Goal: Complete application form: Complete application form

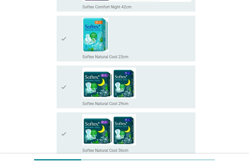
scroll to position [2337, 0]
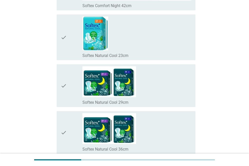
click at [111, 36] on div "check_box_outline_blank Softex Natural Cool 23cm" at bounding box center [136, 37] width 109 height 42
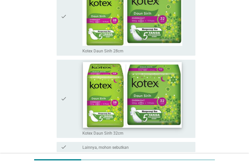
scroll to position [3594, 0]
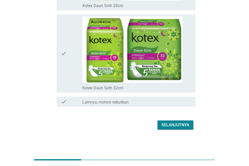
click at [173, 123] on div "Selanjutnya" at bounding box center [176, 125] width 28 height 6
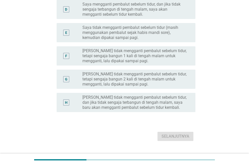
scroll to position [152, 0]
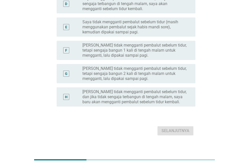
click at [174, 95] on label "[PERSON_NAME] tidak mengganti pembalut sebelum tidur, dan jika tidak sengaja te…" at bounding box center [134, 96] width 105 height 15
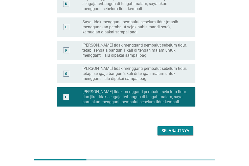
click at [171, 25] on label "Saya tidak mengganti pembalut sebelum tidur (masih menggunakan pembalut sejak h…" at bounding box center [134, 26] width 105 height 15
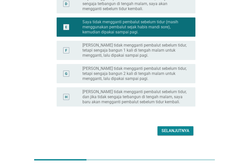
click at [184, 130] on div "Selanjutnya" at bounding box center [176, 131] width 28 height 6
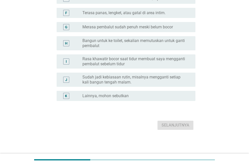
scroll to position [0, 0]
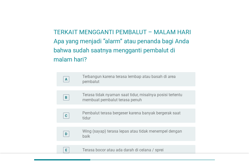
click at [167, 85] on div "A radio_button_unchecked Terbangun karena terasa lembap atau basah di area pemb…" at bounding box center [126, 79] width 139 height 14
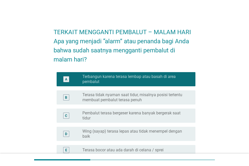
click at [170, 98] on label "Terasa tidak nyaman saat tidur, misalnya posisi tertentu membuat pembalut teras…" at bounding box center [134, 97] width 105 height 10
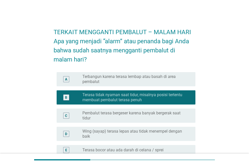
click at [166, 74] on div "A radio_button_unchecked Terbangun karena terasa lembap atau basah di area pemb…" at bounding box center [126, 79] width 139 height 14
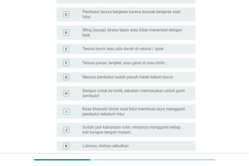
scroll to position [126, 0]
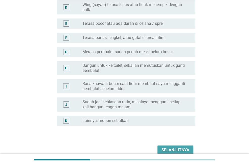
click at [173, 147] on div "Selanjutnya" at bounding box center [176, 150] width 28 height 6
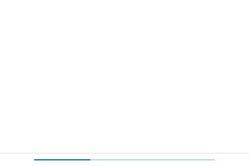
scroll to position [0, 0]
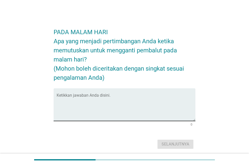
click at [159, 102] on textarea "Ketikkan jawaban Anda disini." at bounding box center [126, 107] width 139 height 27
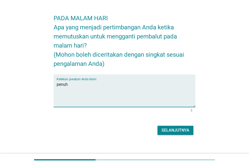
scroll to position [19, 0]
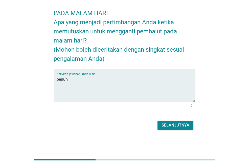
type textarea "penuh"
click at [173, 122] on div "Selanjutnya" at bounding box center [176, 125] width 28 height 6
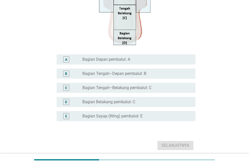
scroll to position [126, 0]
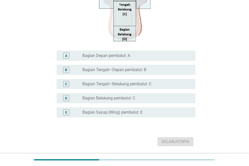
click at [132, 112] on label "Bagian Sayap (Wing) pembalut: E" at bounding box center [112, 112] width 60 height 5
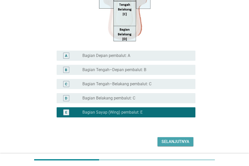
click at [176, 142] on div "Selanjutnya" at bounding box center [176, 142] width 28 height 6
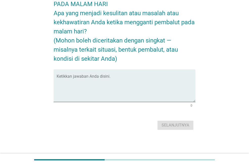
scroll to position [0, 0]
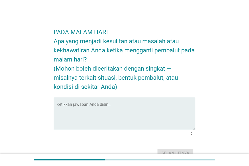
click at [143, 108] on textarea "Ketikkan jawaban Anda disini." at bounding box center [126, 116] width 139 height 27
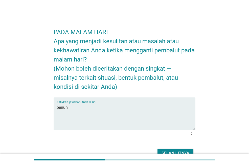
type textarea "penuh"
click at [172, 149] on button "Selanjutnya" at bounding box center [176, 153] width 36 height 9
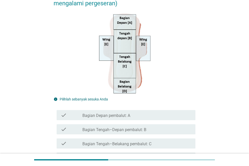
scroll to position [140, 0]
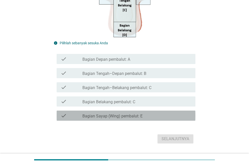
click at [120, 114] on label "Bagian Sayap (Wing) pembalut: E" at bounding box center [112, 116] width 60 height 5
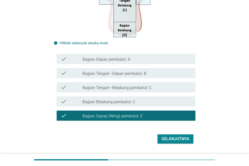
click at [171, 136] on div "Selanjutnya" at bounding box center [176, 139] width 28 height 6
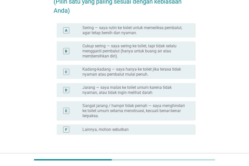
scroll to position [76, 0]
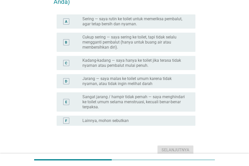
click at [152, 83] on label "Jarang — saya malas ke toilet umum karena tidak nyaman, atau tidak ingin meliha…" at bounding box center [134, 81] width 105 height 10
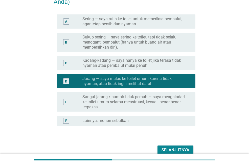
click at [136, 65] on label "Kadang-kadang — saya hanya ke toilet jika terasa tidak nyaman atau pembalut mul…" at bounding box center [134, 63] width 105 height 10
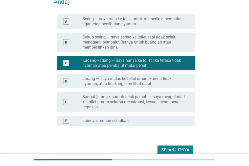
click at [177, 148] on div "Selanjutnya" at bounding box center [176, 150] width 28 height 6
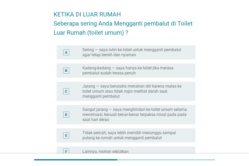
scroll to position [25, 0]
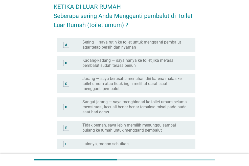
click at [114, 106] on label "Sangat jarang — saya menghindari ke toilet umum selama menstruasi, kecuali bena…" at bounding box center [134, 106] width 105 height 15
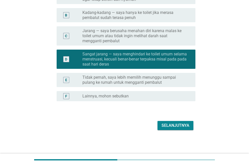
scroll to position [73, 0]
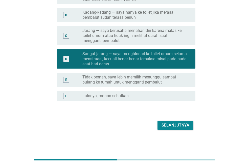
click at [178, 125] on div "Selanjutnya" at bounding box center [176, 125] width 28 height 6
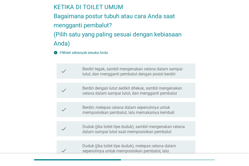
scroll to position [25, 0]
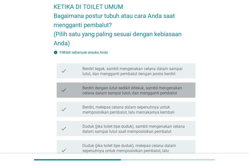
click at [128, 93] on label "Berdiri dengan lutut sedikit ditekuk, sambil mengenakan celana dalam sampai lut…" at bounding box center [136, 90] width 109 height 10
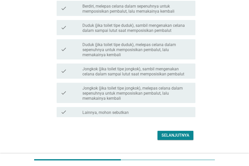
scroll to position [126, 0]
click at [176, 135] on div "Selanjutnya" at bounding box center [176, 135] width 28 height 6
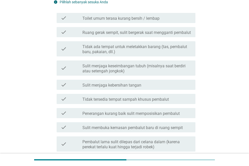
scroll to position [76, 0]
click at [148, 102] on label "Tidak tersedia tempat sampah khusus pembalut" at bounding box center [125, 99] width 86 height 5
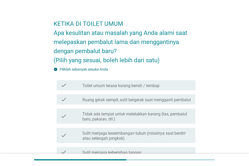
scroll to position [0, 0]
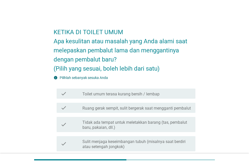
click at [142, 95] on label "Toilet umum terasa kurang bersih / lembap" at bounding box center [120, 94] width 77 height 5
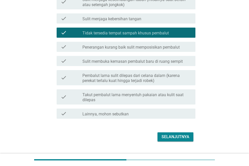
scroll to position [159, 0]
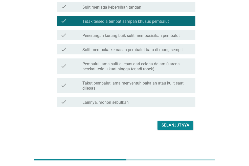
click at [172, 126] on div "Selanjutnya" at bounding box center [176, 125] width 28 height 6
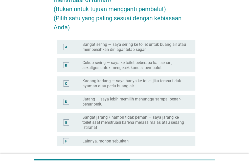
scroll to position [51, 0]
click at [137, 85] on label "Kadang-kadang — saya hanya ke toilet jika terasa tidak nyaman atau perlu buang …" at bounding box center [134, 83] width 105 height 10
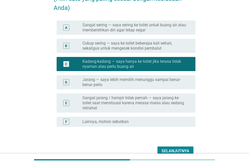
scroll to position [96, 0]
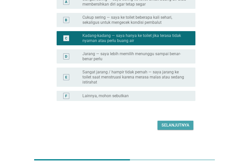
click at [176, 125] on div "Selanjutnya" at bounding box center [176, 125] width 28 height 6
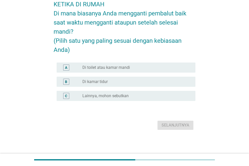
scroll to position [0, 0]
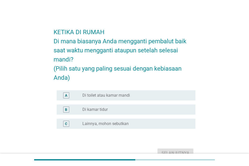
click at [119, 95] on label "Di toilet atau kamar mandi" at bounding box center [106, 95] width 48 height 5
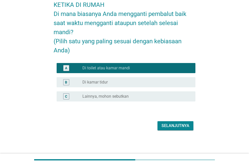
scroll to position [28, 0]
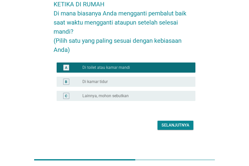
click at [173, 128] on div "Selanjutnya" at bounding box center [176, 125] width 28 height 6
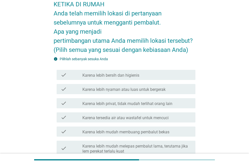
scroll to position [0, 0]
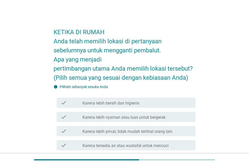
click at [126, 104] on label "Karena lebih bersih dan higienis" at bounding box center [110, 103] width 57 height 5
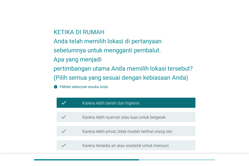
click at [129, 118] on label "Karena lebih nyaman atau luas untuk bergerak" at bounding box center [123, 117] width 83 height 5
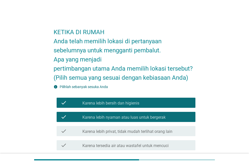
click at [134, 129] on label "Karena lebih privat, tidak mudah terlihat orang lain" at bounding box center [127, 131] width 90 height 5
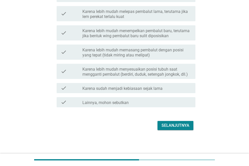
scroll to position [163, 0]
click at [167, 123] on div "Selanjutnya" at bounding box center [176, 125] width 28 height 6
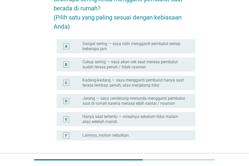
scroll to position [51, 0]
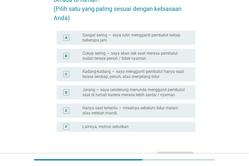
click at [124, 77] on label "Kadang-kadang — saya mengganti pembalut hanya saat terasa lembap, penuh, atau m…" at bounding box center [134, 74] width 105 height 10
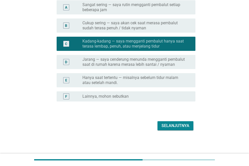
scroll to position [81, 0]
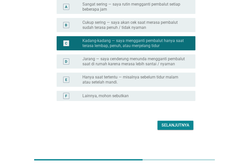
click at [181, 124] on div "Selanjutnya" at bounding box center [176, 125] width 28 height 6
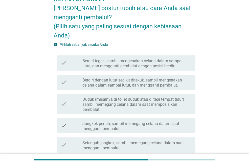
scroll to position [51, 0]
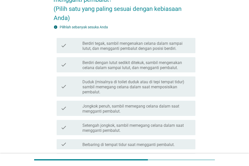
click at [153, 67] on label "Berdiri dengan lutut sedikit ditekuk, sambil mengenakan celana dalam sampai lut…" at bounding box center [136, 65] width 109 height 10
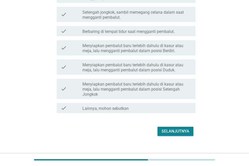
scroll to position [170, 0]
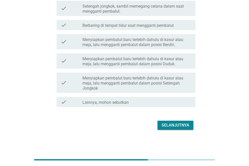
click at [178, 125] on div "Selanjutnya" at bounding box center [176, 125] width 28 height 6
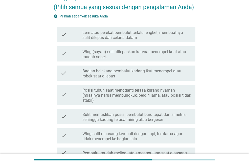
scroll to position [76, 0]
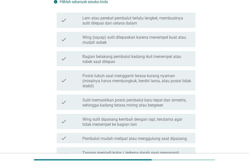
click at [142, 59] on label "Bagian belakang pembalut kadang ikut menempel atau robek saat dilepas" at bounding box center [136, 59] width 109 height 10
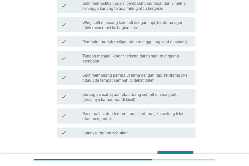
scroll to position [202, 0]
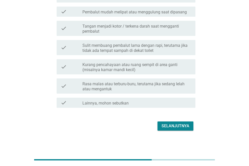
click at [180, 125] on div "Selanjutnya" at bounding box center [176, 126] width 28 height 6
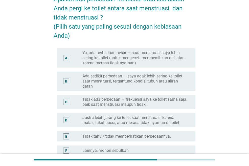
scroll to position [51, 0]
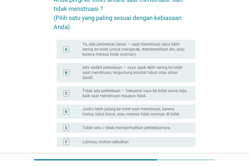
click at [137, 94] on label "Tidak ada perbedaan — frekuensi saya ke toilet sama saja, baik saat menstruasi …" at bounding box center [134, 93] width 105 height 10
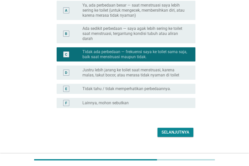
scroll to position [97, 0]
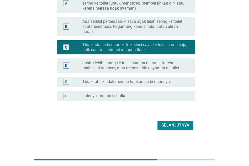
click at [173, 127] on div "Selanjutnya" at bounding box center [176, 125] width 28 height 6
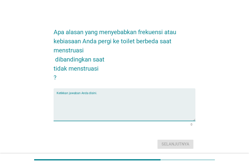
click at [144, 97] on textarea "Ketikkan jawaban Anda disini." at bounding box center [126, 107] width 139 height 27
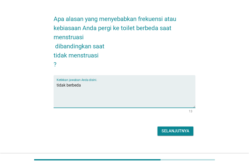
scroll to position [19, 0]
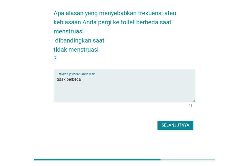
type textarea "tidak berbeda"
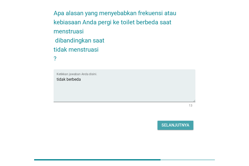
click at [173, 125] on div "Selanjutnya" at bounding box center [176, 125] width 28 height 6
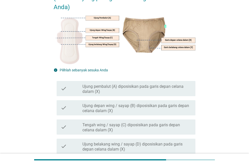
scroll to position [76, 0]
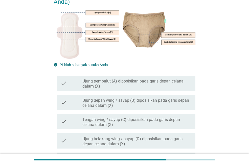
click at [140, 83] on label "Ujung pembalut (A) diposisikan pada garis depan celana dalam (X)" at bounding box center [136, 84] width 109 height 10
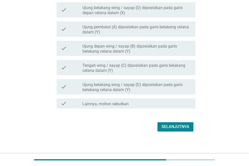
scroll to position [209, 0]
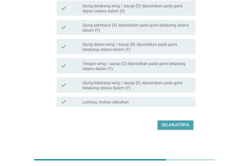
click at [181, 122] on button "Selanjutnya" at bounding box center [176, 124] width 36 height 9
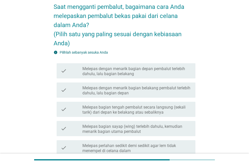
scroll to position [51, 0]
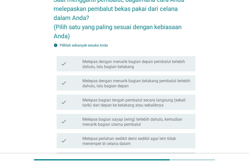
click at [172, 63] on label "Melepas dengan menarik bagian depan pembalut terlebih dahulu, lalu bagian belak…" at bounding box center [136, 64] width 109 height 10
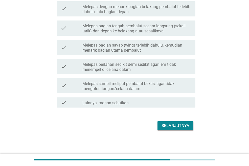
scroll to position [125, 0]
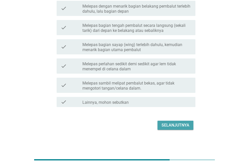
click at [186, 125] on div "Selanjutnya" at bounding box center [176, 125] width 28 height 6
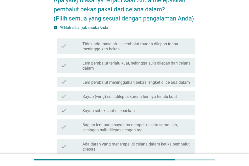
scroll to position [51, 0]
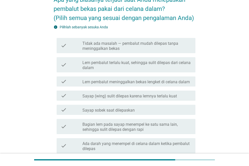
click at [149, 46] on label "Tidak ada masalah — pembalut mudah dilepas tanpa meninggalkan bekas" at bounding box center [136, 46] width 109 height 10
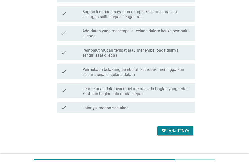
scroll to position [169, 0]
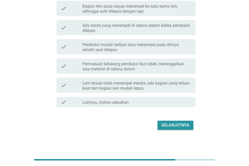
click at [181, 123] on div "Selanjutnya" at bounding box center [176, 125] width 28 height 6
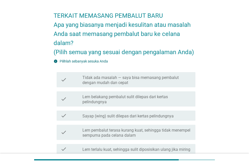
scroll to position [25, 0]
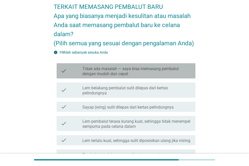
click at [173, 73] on label "Tidak ada masalah — saya bisa memasang pembalut dengan mudah dan cepat" at bounding box center [136, 71] width 109 height 10
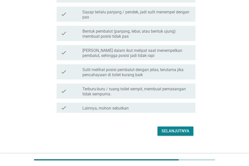
scroll to position [231, 0]
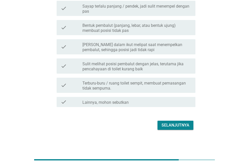
click at [180, 123] on div "Selanjutnya" at bounding box center [176, 125] width 28 height 6
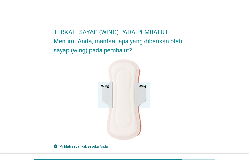
scroll to position [126, 0]
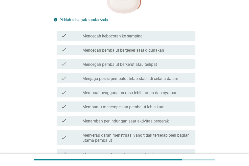
click at [129, 36] on label "Mencegah kebocoran ke samping" at bounding box center [112, 36] width 60 height 5
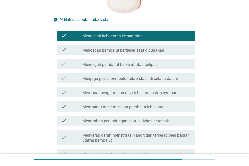
click at [127, 52] on label "Mencegah pembalut bergeser saat digunakan" at bounding box center [123, 50] width 82 height 5
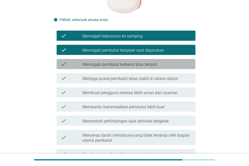
click at [133, 65] on label "Mencegah pembalut berkerut atau terlipat" at bounding box center [119, 64] width 75 height 5
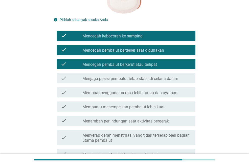
click at [137, 79] on label "Menjaga posisi pembalut tetap stabil di celana dalam" at bounding box center [130, 78] width 96 height 5
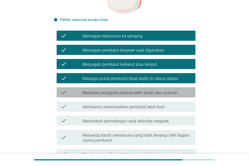
click at [137, 92] on label "Membuat pengguna merasa lebih aman dan nyaman" at bounding box center [129, 92] width 95 height 5
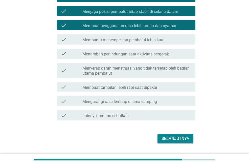
scroll to position [202, 0]
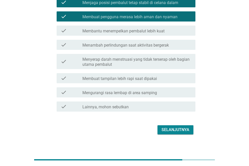
click at [170, 126] on button "Selanjutnya" at bounding box center [176, 129] width 36 height 9
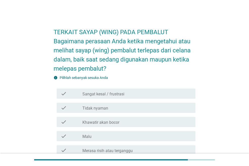
scroll to position [25, 0]
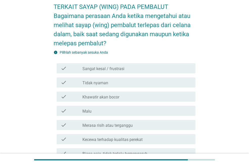
click at [128, 85] on div "check_box_outline_blank Tidak nyaman" at bounding box center [136, 82] width 109 height 6
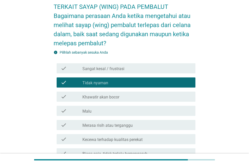
scroll to position [76, 0]
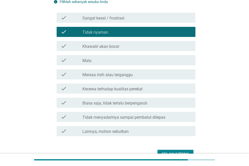
click at [138, 75] on div "check_box_outline_blank Merasa risih atau terganggu" at bounding box center [136, 74] width 109 height 6
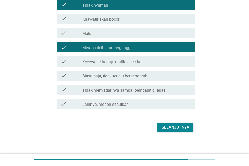
scroll to position [105, 0]
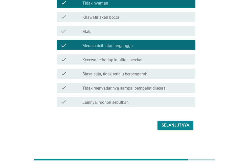
click at [173, 119] on div "Selanjutnya" at bounding box center [125, 125] width 142 height 12
click at [180, 128] on div "Selanjutnya" at bounding box center [176, 125] width 28 height 6
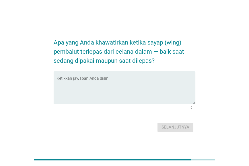
click at [138, 83] on textarea "Ketikkan jawaban Anda disini." at bounding box center [126, 90] width 139 height 27
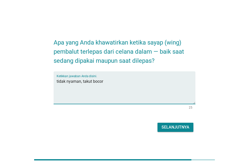
type textarea "tidak nyaman, takut bocor"
click at [188, 128] on div "Selanjutnya" at bounding box center [176, 127] width 28 height 6
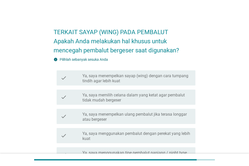
scroll to position [25, 0]
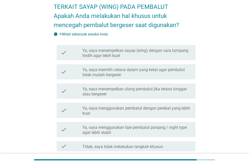
click at [150, 51] on label "Ya, saya menempelkan sayap (wing) dengan cara tumpang tindih agar lebih kuat" at bounding box center [136, 53] width 109 height 10
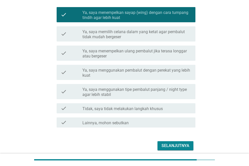
scroll to position [84, 0]
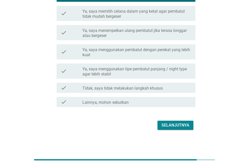
click at [177, 126] on div "Selanjutnya" at bounding box center [176, 125] width 28 height 6
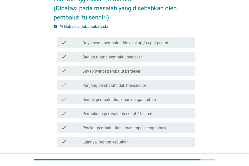
scroll to position [76, 0]
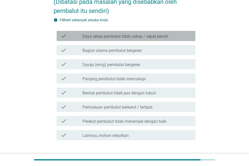
click at [130, 34] on label "Daya serap pembalut tidak cukup / cepat penuh" at bounding box center [125, 36] width 86 height 5
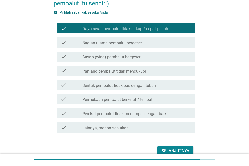
scroll to position [84, 0]
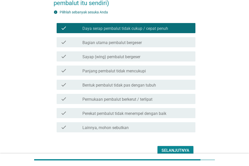
click at [136, 58] on label "Sayap (wing) pembalut bergeser" at bounding box center [111, 56] width 58 height 5
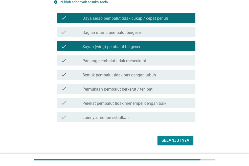
scroll to position [109, 0]
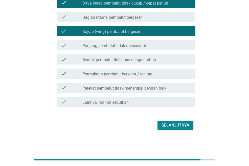
click at [128, 14] on div "check_box_outline_blank Bagian utama pembalut bergeser" at bounding box center [136, 17] width 109 height 6
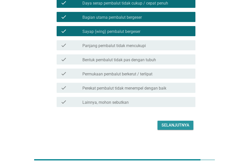
click at [176, 123] on div "Selanjutnya" at bounding box center [176, 125] width 28 height 6
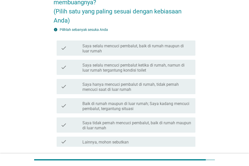
scroll to position [51, 0]
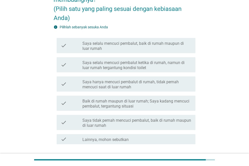
click at [150, 42] on label "Saya selalu mencuci pembalut, baik di rumah maupun di luar rumah" at bounding box center [136, 46] width 109 height 10
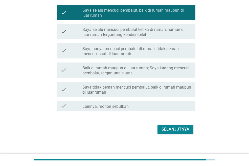
scroll to position [88, 0]
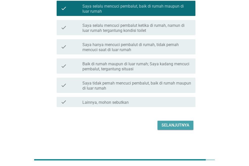
click at [173, 124] on div "Selanjutnya" at bounding box center [176, 125] width 28 height 6
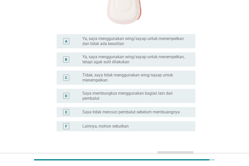
scroll to position [152, 0]
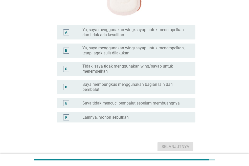
click at [141, 90] on label "Saya membungkus menggunakan bagian lain dari pembalut" at bounding box center [134, 87] width 105 height 10
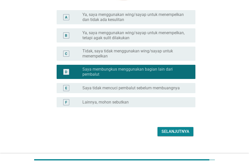
scroll to position [173, 0]
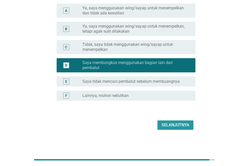
click at [169, 126] on div "Selanjutnya" at bounding box center [176, 125] width 28 height 6
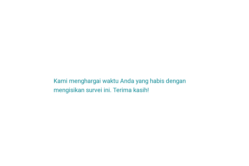
scroll to position [0, 0]
